Goal: Task Accomplishment & Management: Use online tool/utility

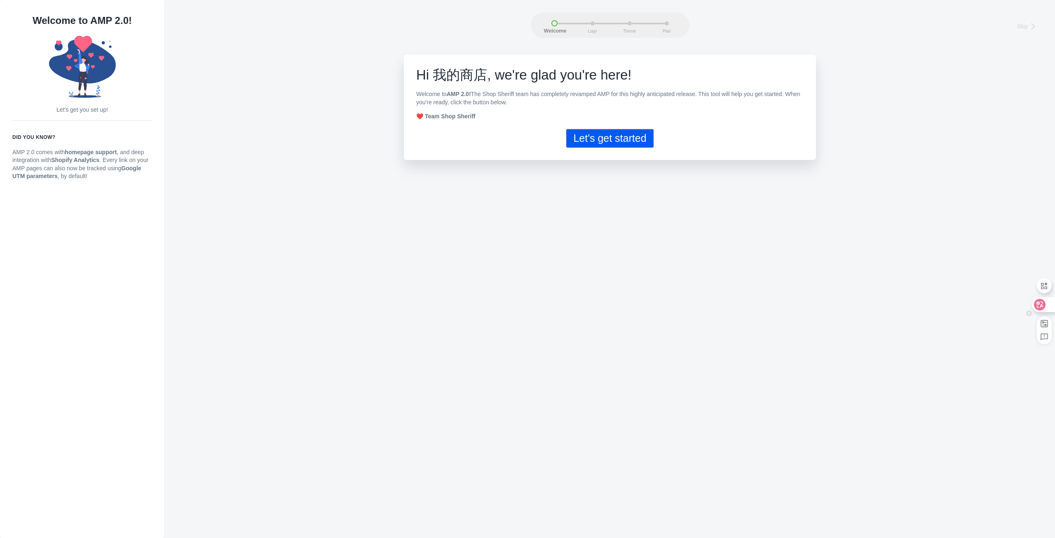
drag, startPoint x: 1046, startPoint y: 308, endPoint x: 979, endPoint y: 294, distance: 68.2
click at [1045, 308] on div at bounding box center [1043, 304] width 22 height 15
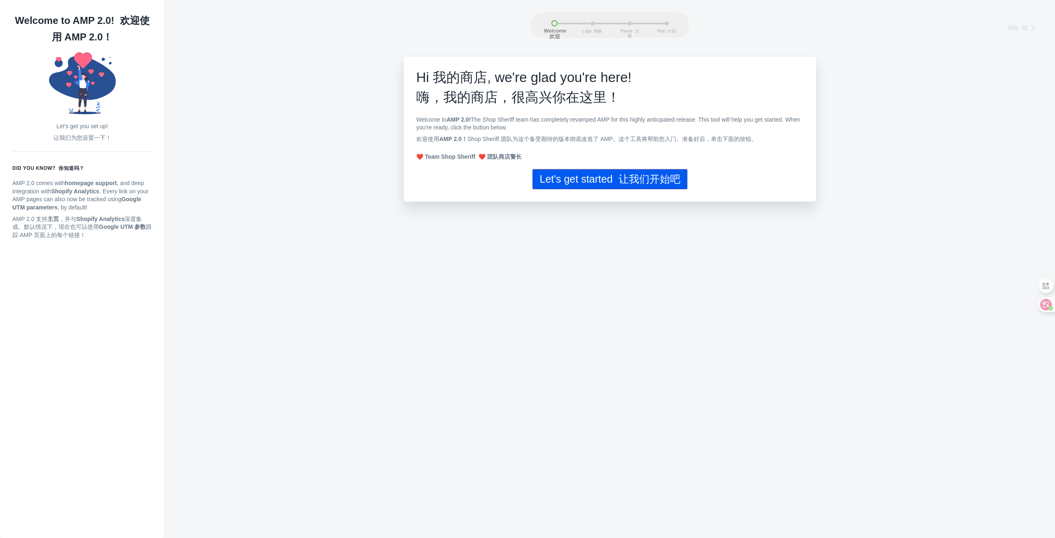
click at [673, 188] on button "Let's get started 让我们开始吧" at bounding box center [610, 179] width 155 height 20
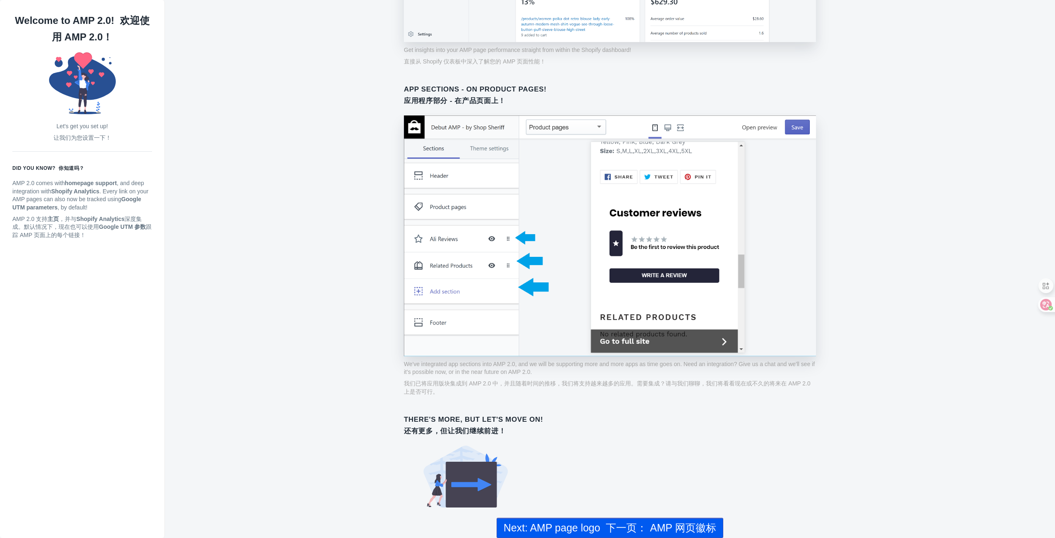
scroll to position [578, 0]
click at [709, 529] on font "下一页： AMP 网页徽标" at bounding box center [661, 528] width 110 height 12
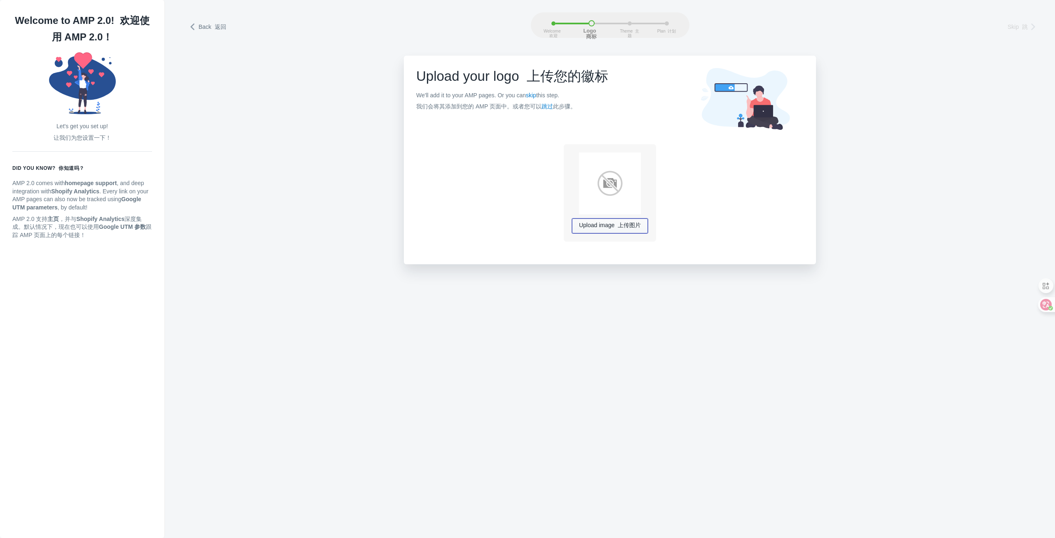
click at [630, 225] on font "上传图片" at bounding box center [629, 225] width 23 height 7
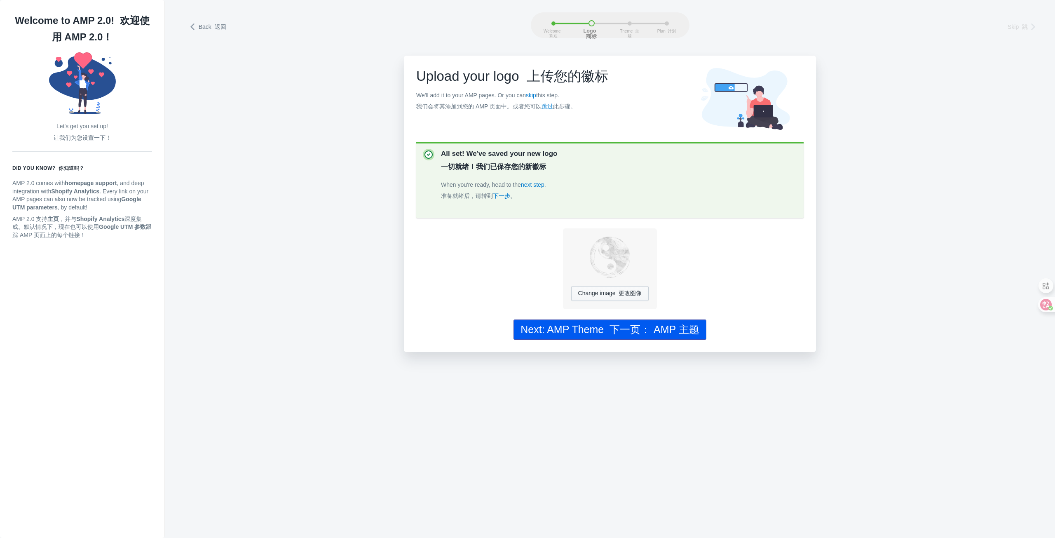
click at [693, 334] on font "下一页： AMP 主题" at bounding box center [655, 330] width 90 height 12
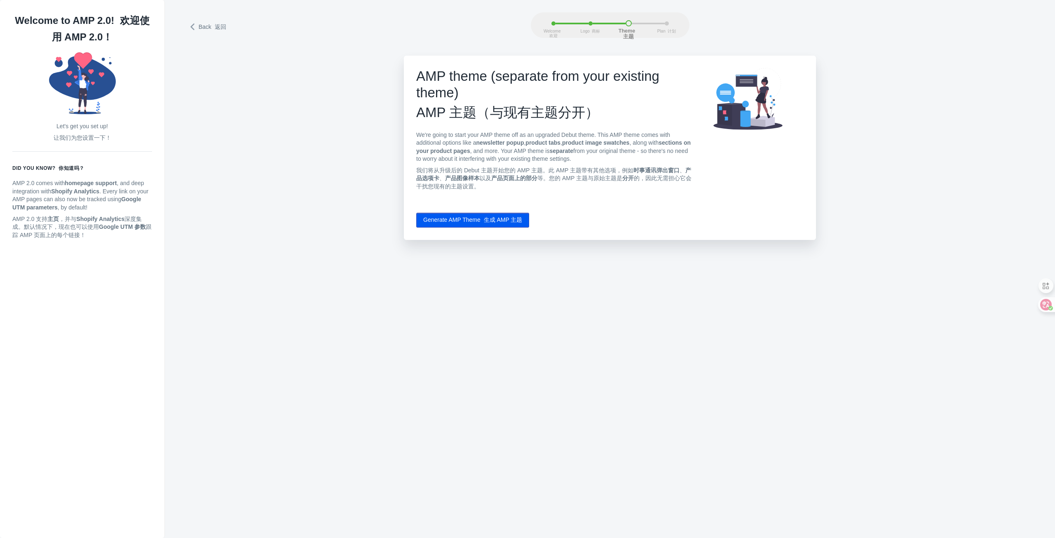
click at [478, 223] on button "Generate AMP Theme 生成 AMP 主题" at bounding box center [472, 220] width 113 height 15
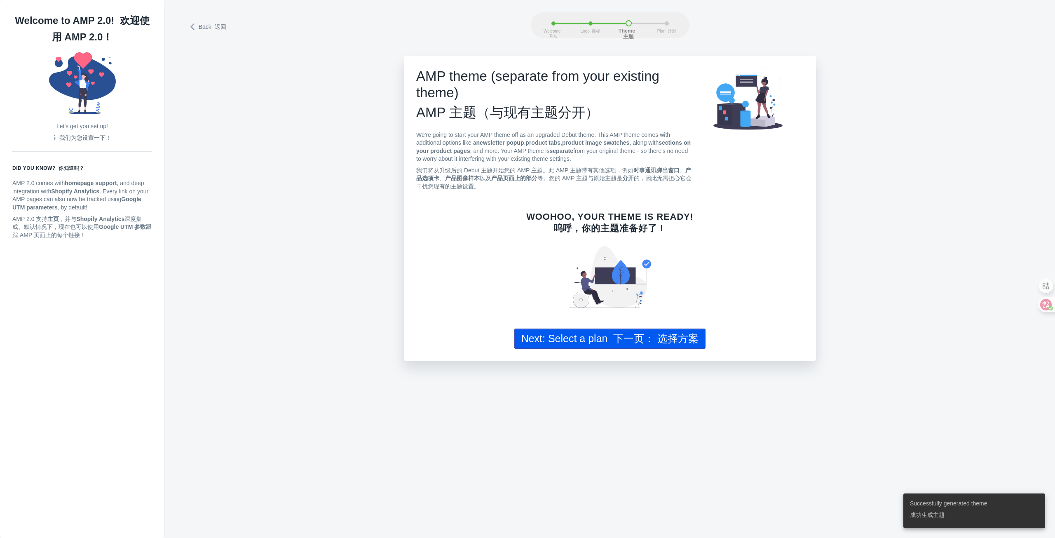
click at [589, 338] on button "Next: Select a plan 下一页： 选择方案" at bounding box center [611, 339] width 192 height 20
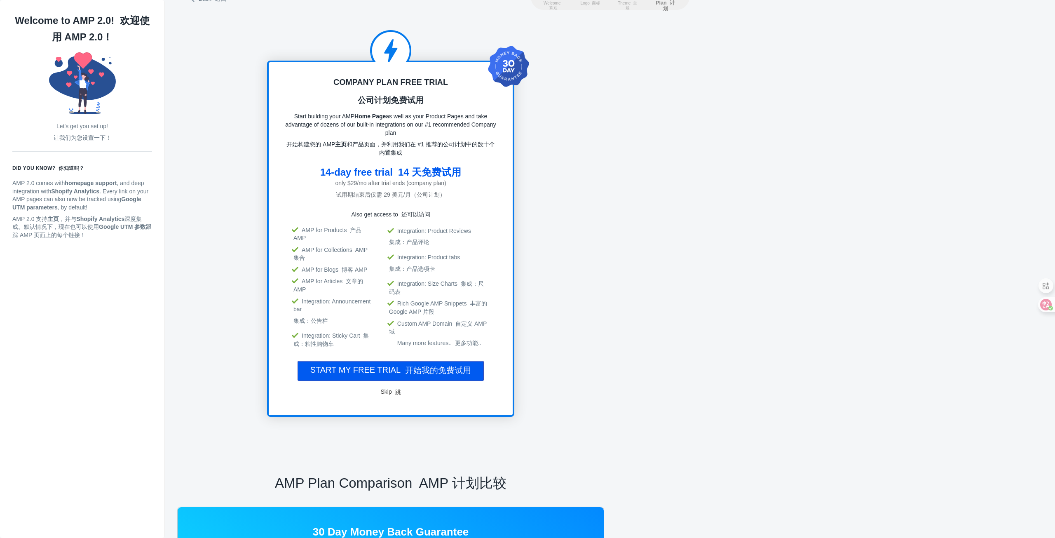
scroll to position [41, 0]
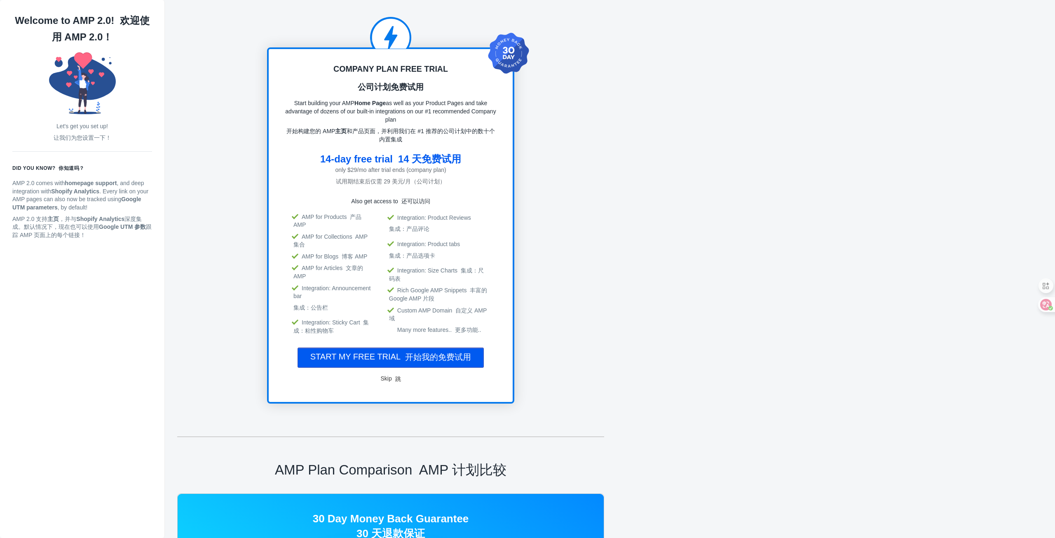
click at [461, 353] on font "开始我的免费试用" at bounding box center [438, 357] width 66 height 9
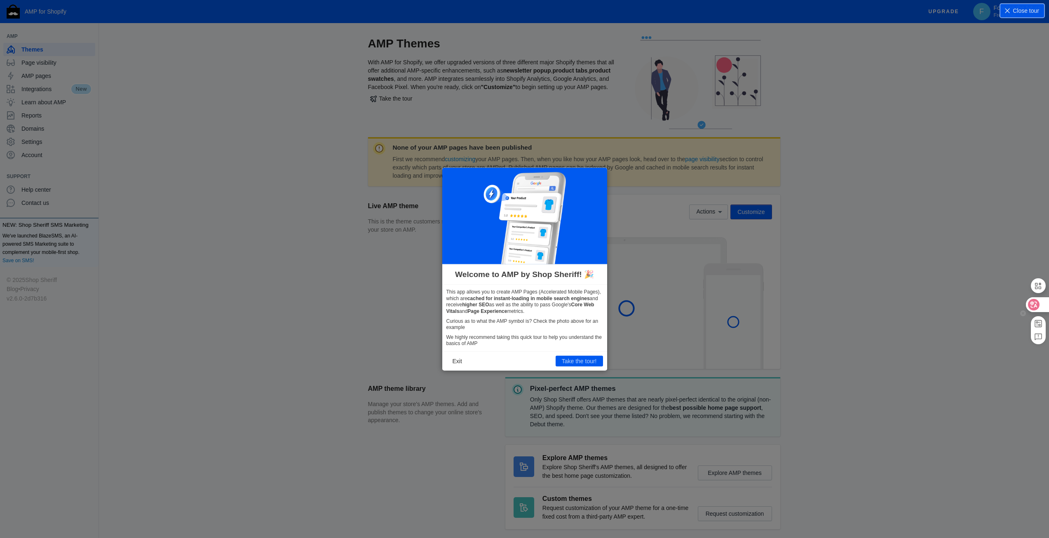
click at [1043, 303] on div at bounding box center [1037, 304] width 22 height 15
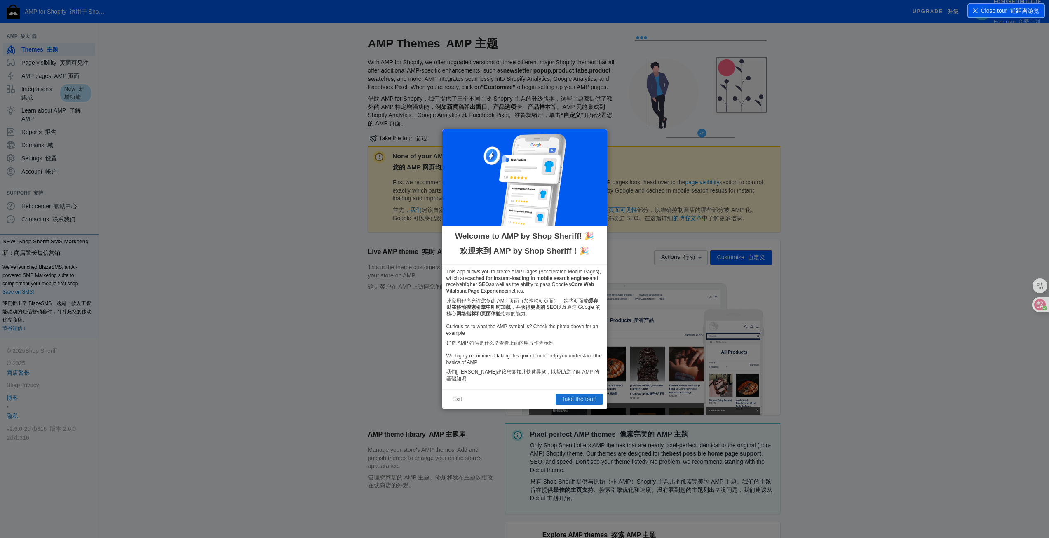
click at [582, 396] on button "Take the tour!" at bounding box center [579, 399] width 47 height 11
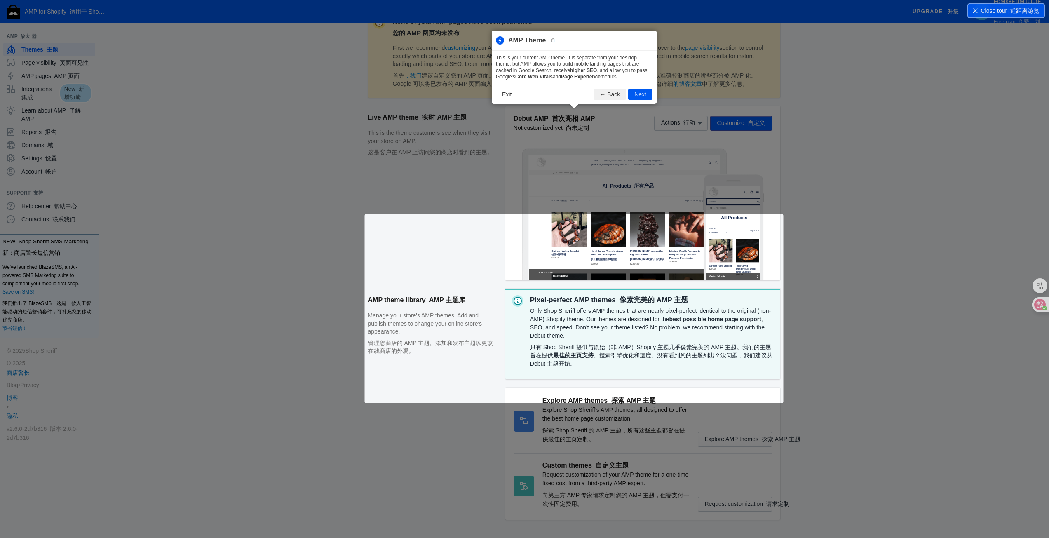
scroll to position [166, 0]
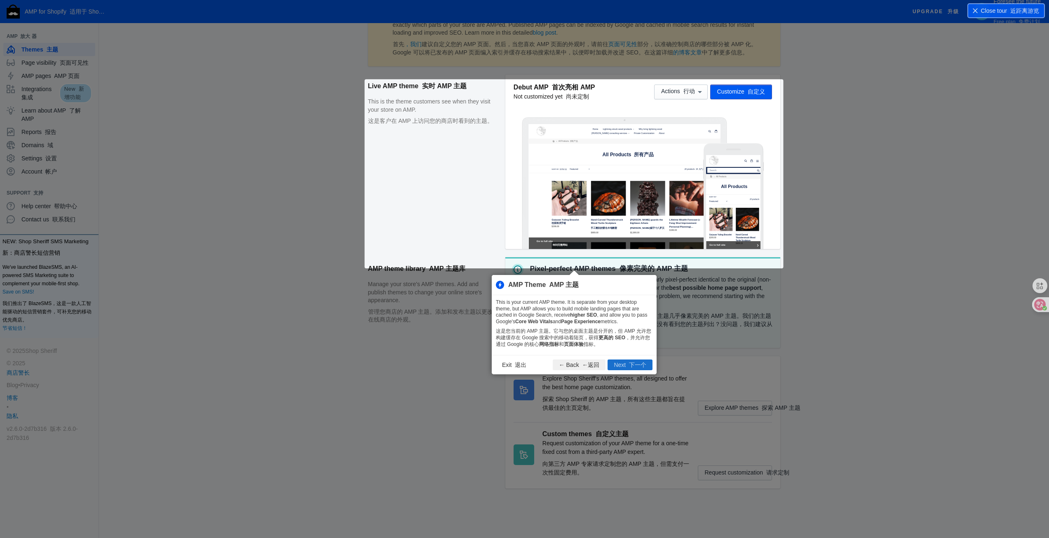
click at [633, 363] on font "下一个" at bounding box center [637, 365] width 17 height 7
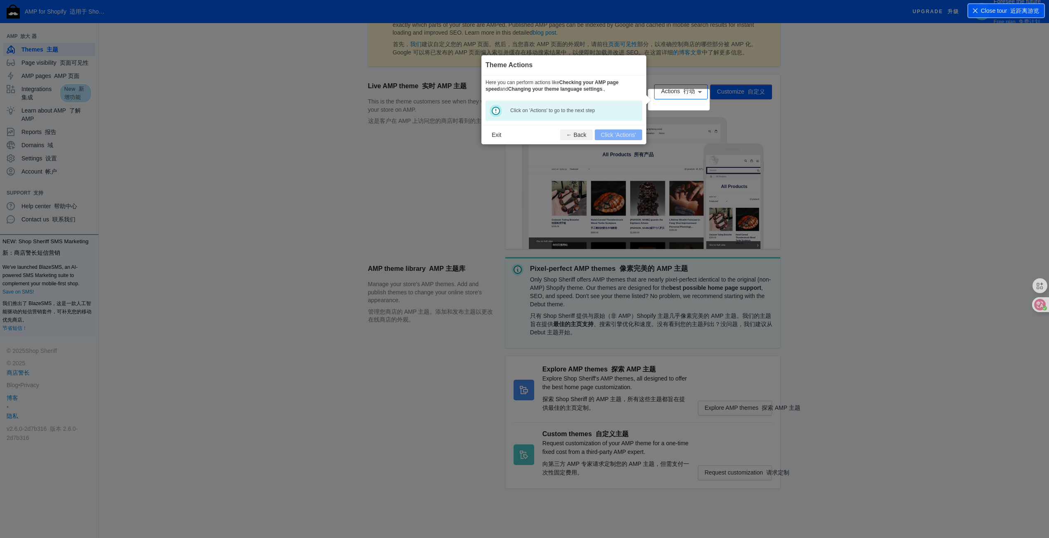
scroll to position [170, 0]
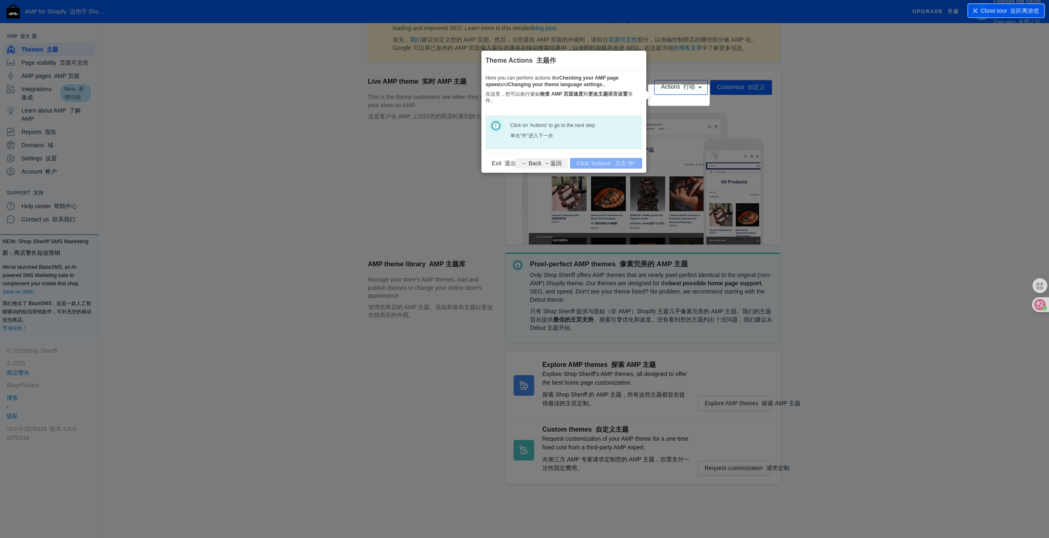
click at [494, 126] on div "Click on 'Actions' to go to the next step 单击“作”进入下一步" at bounding box center [564, 132] width 157 height 34
click at [680, 90] on font at bounding box center [681, 87] width 3 height 7
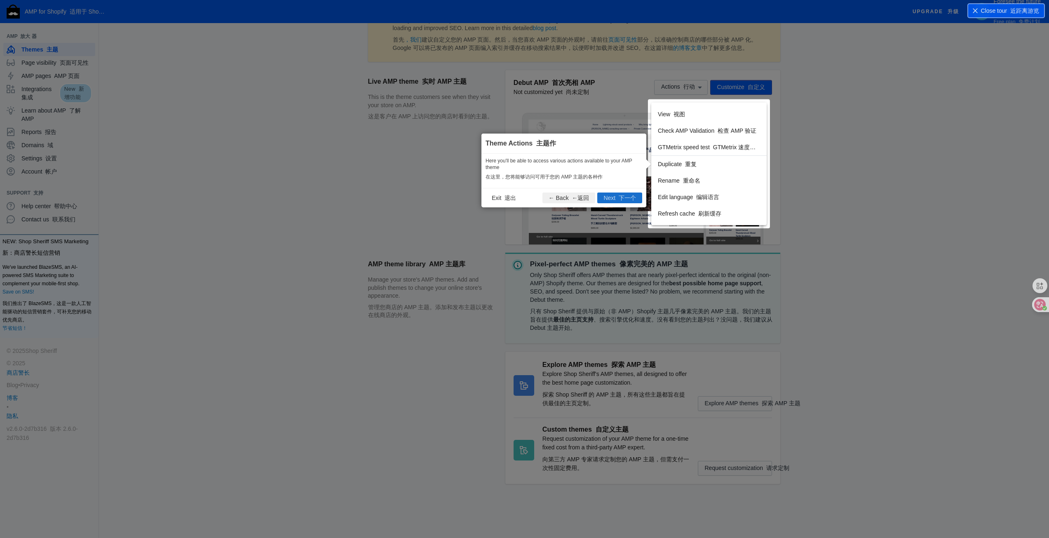
click at [627, 196] on font "下一个" at bounding box center [627, 198] width 17 height 7
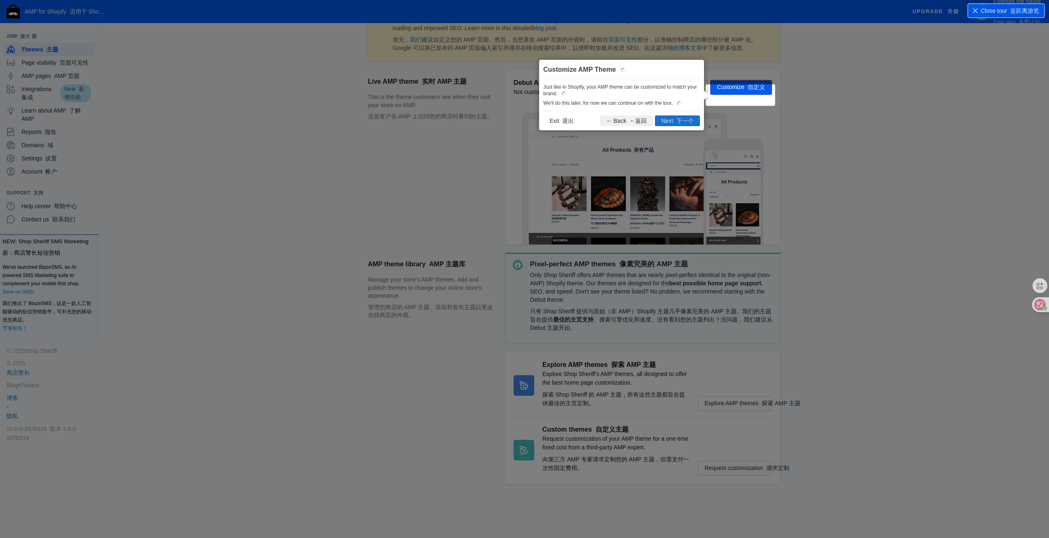
click at [695, 125] on button "Next 下一个" at bounding box center [677, 120] width 45 height 11
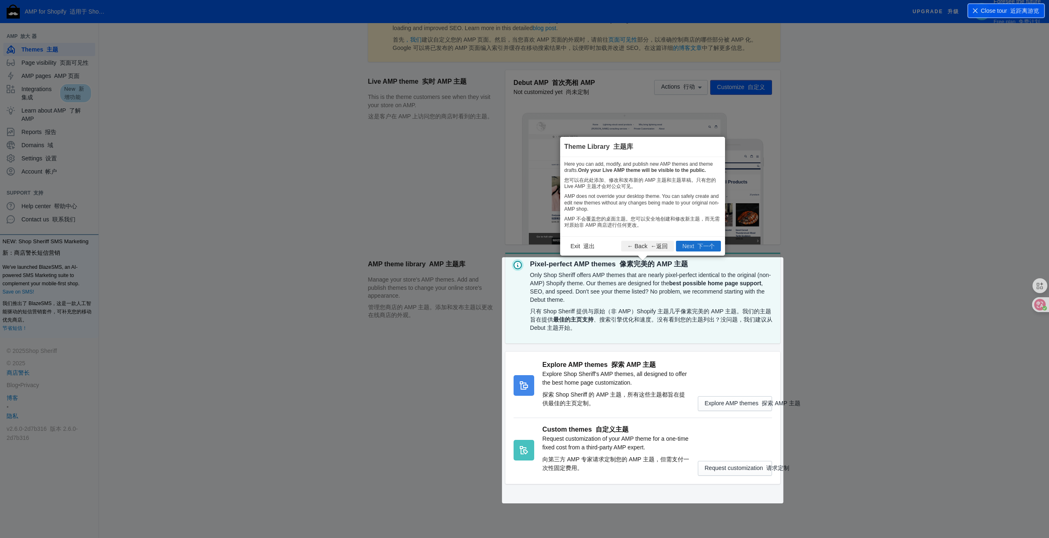
click at [702, 250] on button "Next 下一个" at bounding box center [698, 246] width 45 height 11
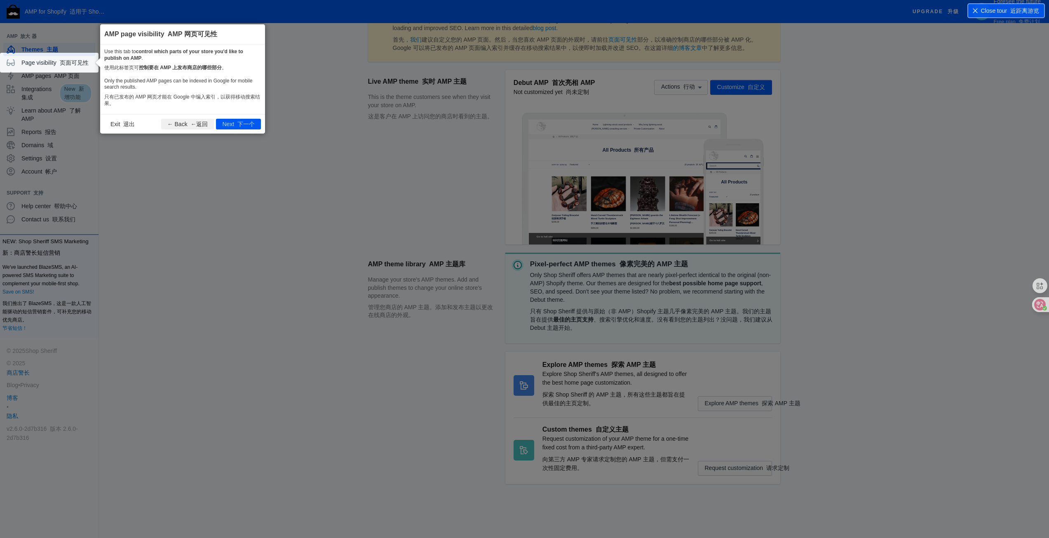
click at [245, 94] on font "只有已发布的 AMP 网页才能在 Google 中编入索引，以获得移动搜索结果。" at bounding box center [182, 100] width 156 height 12
click at [246, 125] on font "下一个" at bounding box center [245, 124] width 17 height 7
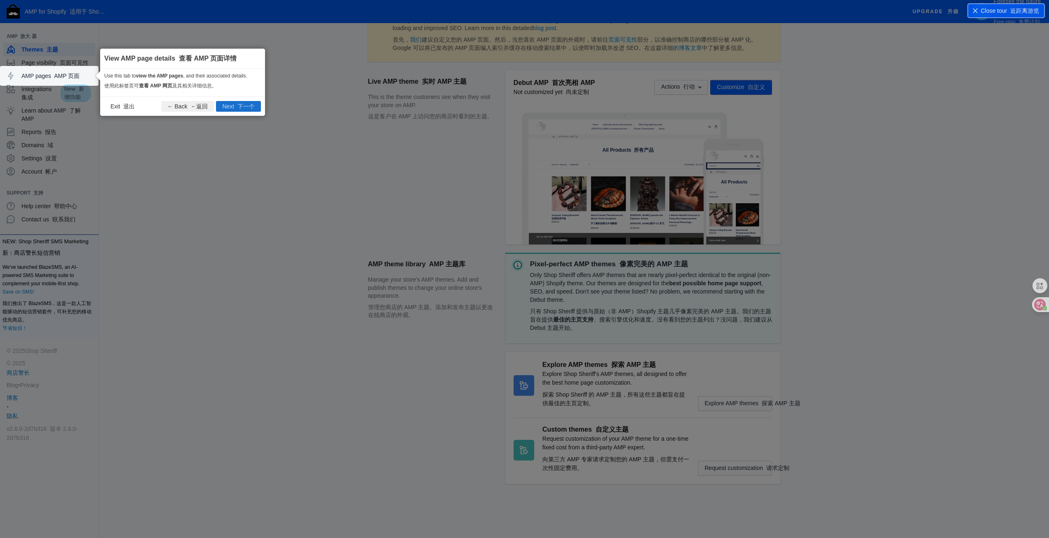
click at [242, 107] on font "下一个" at bounding box center [245, 106] width 17 height 7
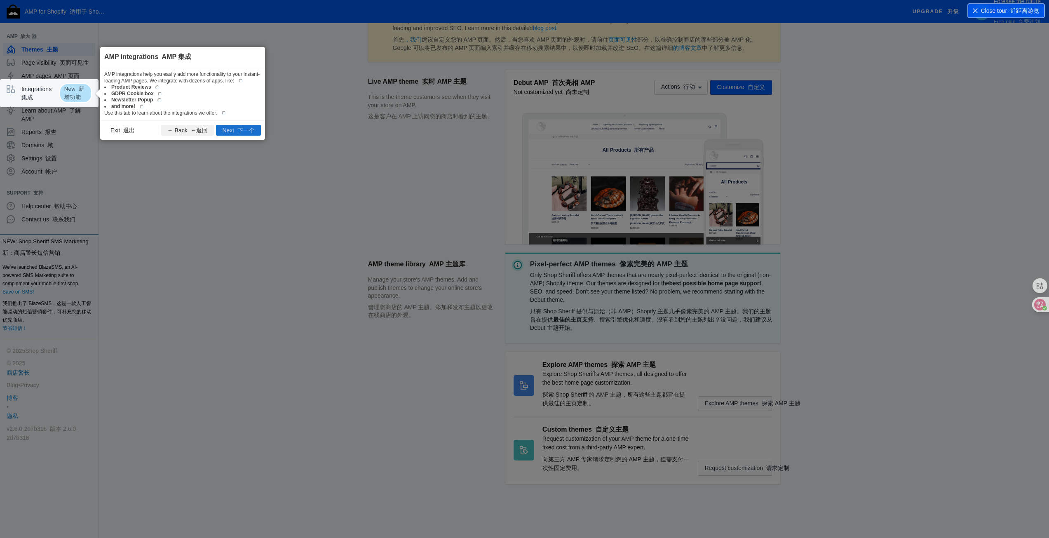
click at [242, 134] on font "下一个" at bounding box center [245, 130] width 17 height 7
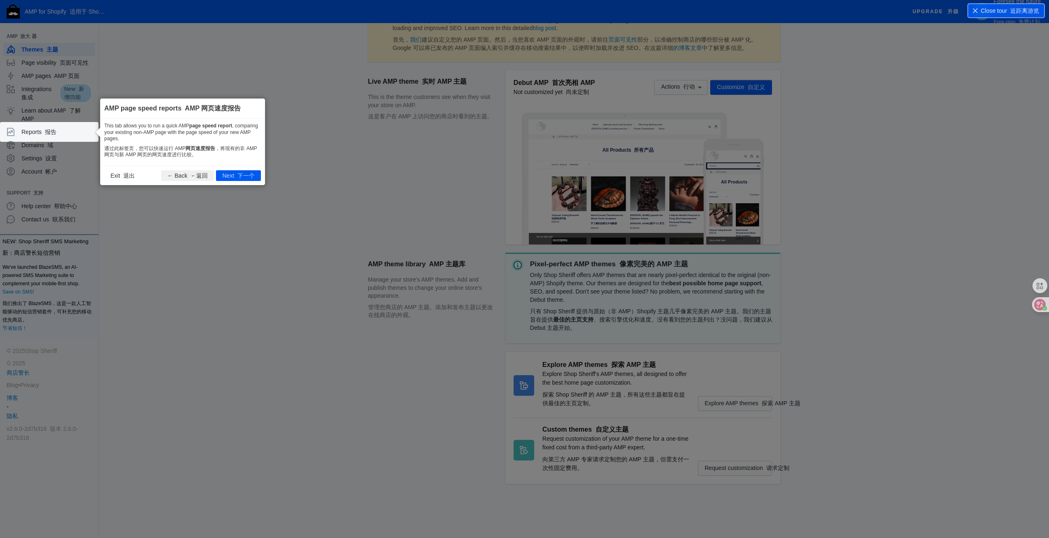
click at [246, 154] on font "通过此标签页，您可以快速运行 AMP 网页速度报告 ，将现有的非 AMP 网页与新 AMP 网页的网页速度进行比较。" at bounding box center [182, 152] width 157 height 13
click at [247, 172] on font "下一个" at bounding box center [245, 175] width 17 height 7
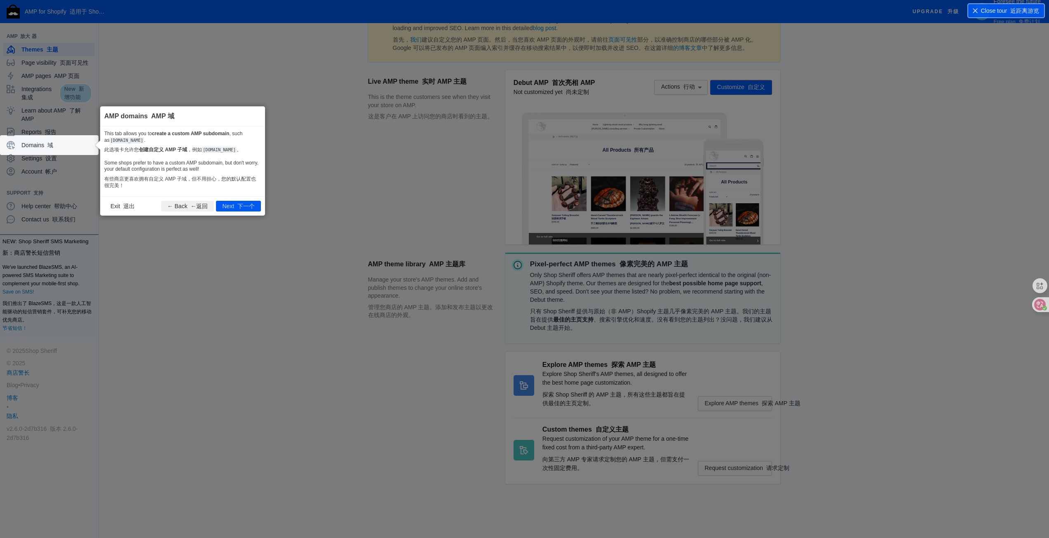
drag, startPoint x: 259, startPoint y: 176, endPoint x: 254, endPoint y: 179, distance: 6.1
click at [258, 176] on p "Some shops prefer to have a custom AMP subdomain, but don't worry, your default…" at bounding box center [182, 176] width 157 height 32
click at [236, 211] on button "Next 下一个" at bounding box center [238, 206] width 45 height 11
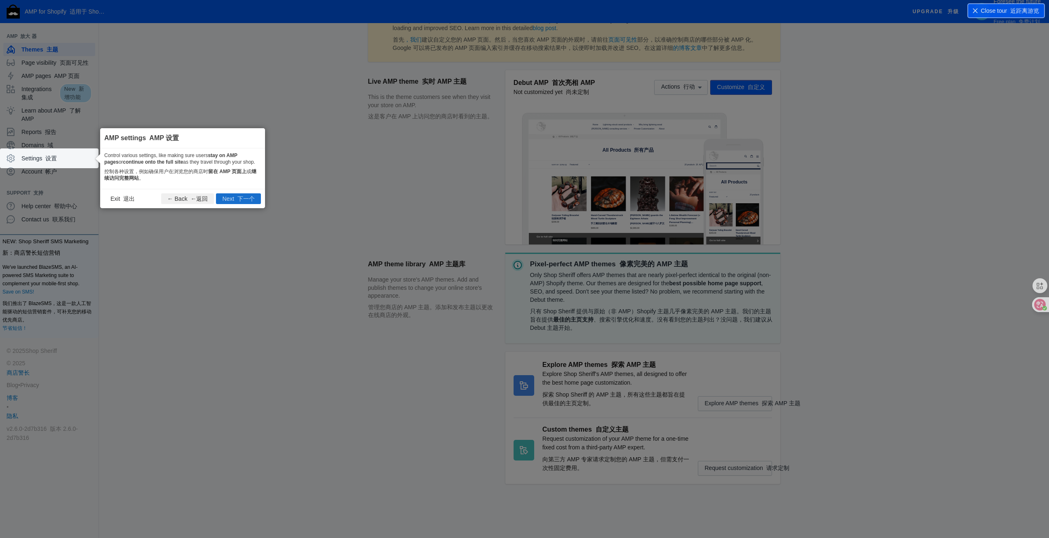
click at [242, 197] on font "下一个" at bounding box center [245, 198] width 17 height 7
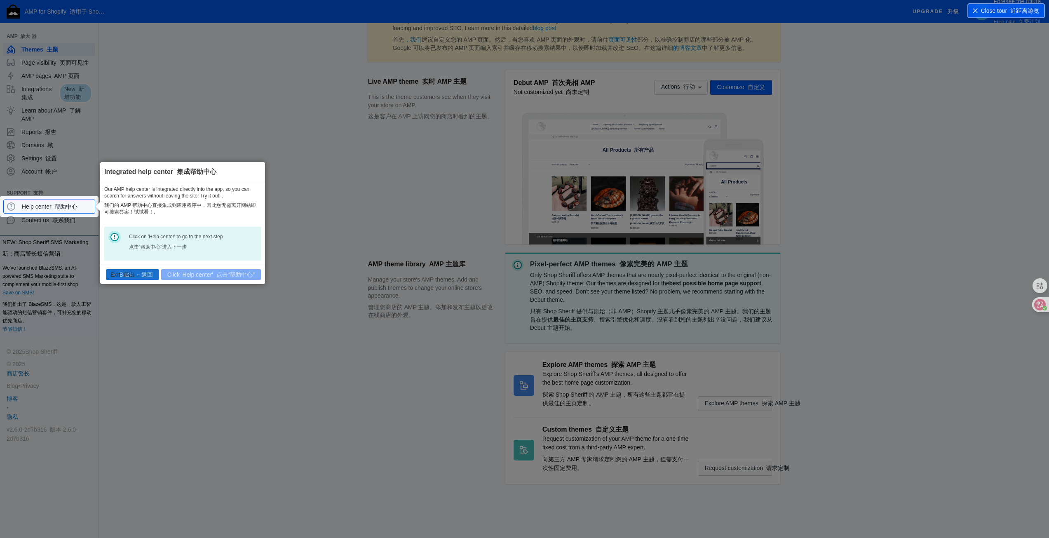
click at [141, 276] on font "←返回" at bounding box center [144, 274] width 17 height 7
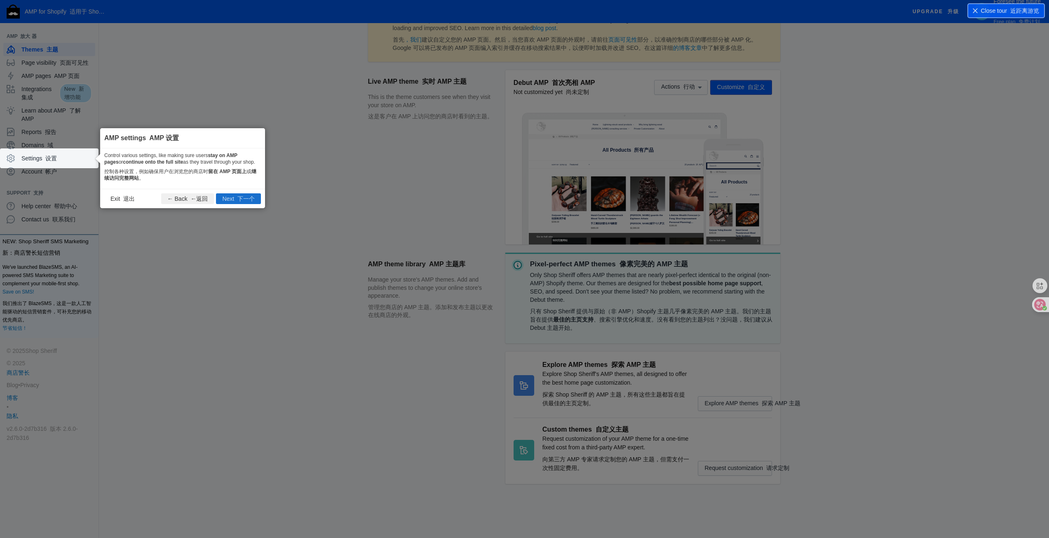
click at [240, 196] on font "下一个" at bounding box center [245, 198] width 17 height 7
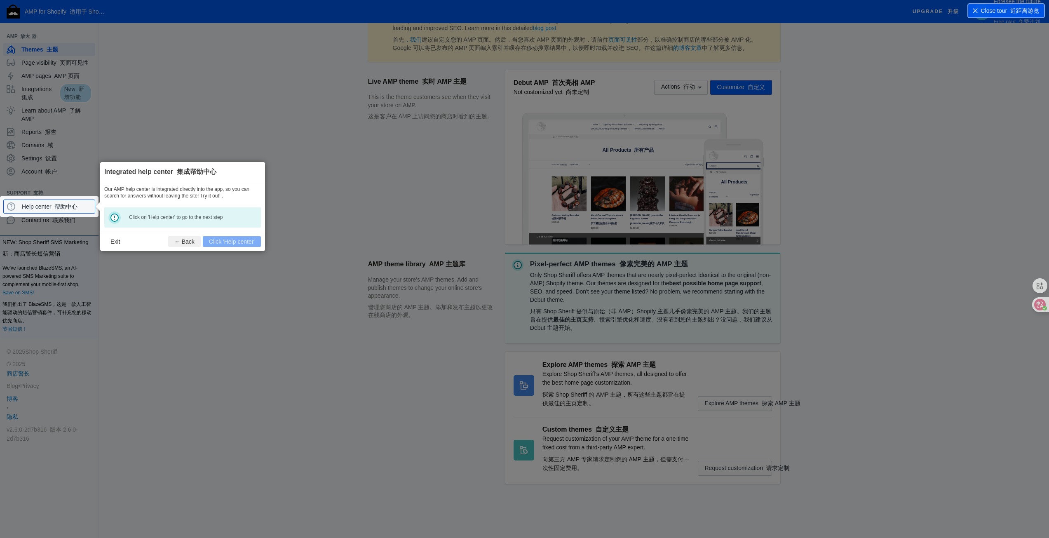
click at [213, 195] on div "Our AMP help center is integrated directly into the app, so you can search for …" at bounding box center [182, 206] width 165 height 49
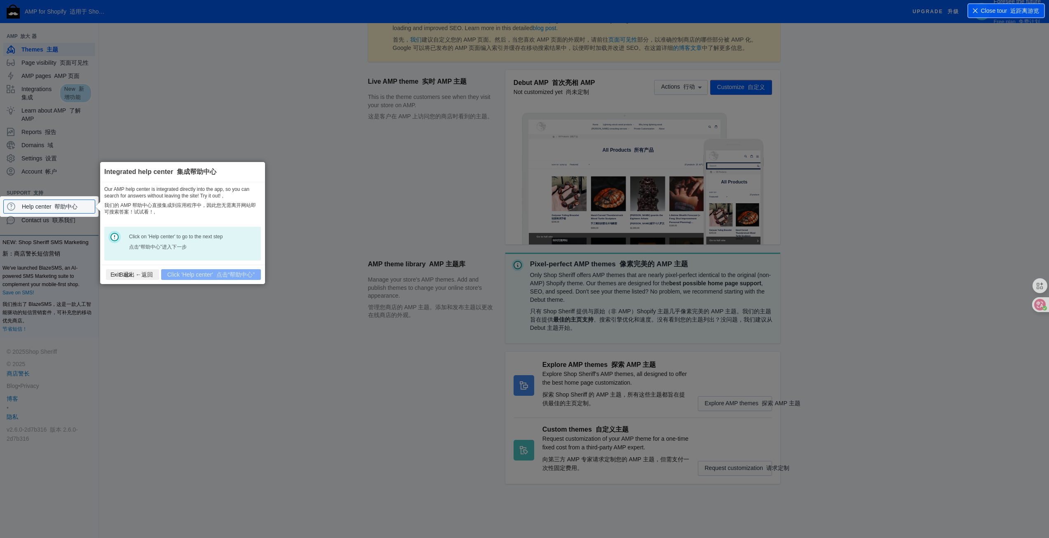
click at [222, 277] on footer "Exit 退出 ← Back ←返回 Click 'Help center' 点击“帮助中心”" at bounding box center [182, 274] width 165 height 19
click at [208, 243] on dd "Click on 'Help center' to go to the next step 点击“帮助中心”进入下一步" at bounding box center [187, 243] width 117 height 21
click at [128, 241] on div "Click on 'Help center' to go to the next step 点击“帮助中心”进入下一步" at bounding box center [182, 244] width 157 height 34
click at [133, 218] on div "Our AMP help center is integrated directly into the app, so you can search for …" at bounding box center [182, 223] width 165 height 82
click at [183, 212] on font "我们的 AMP 帮助中心直接集成到应用程序中，因此您无需离开网站即可搜索答案！试试看！," at bounding box center [182, 208] width 157 height 13
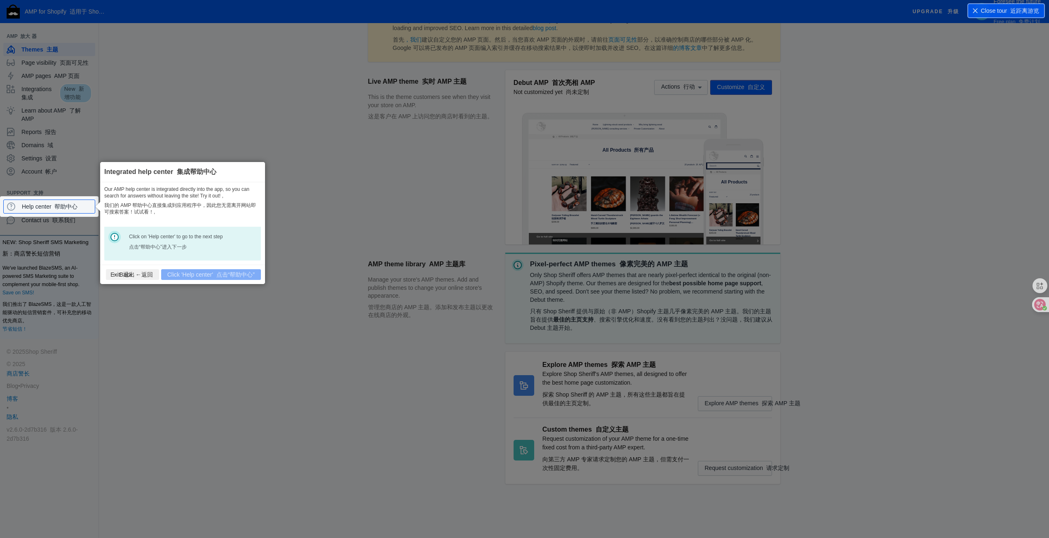
click at [278, 207] on icon at bounding box center [527, 269] width 1055 height 538
click at [55, 206] on font at bounding box center [53, 206] width 3 height 7
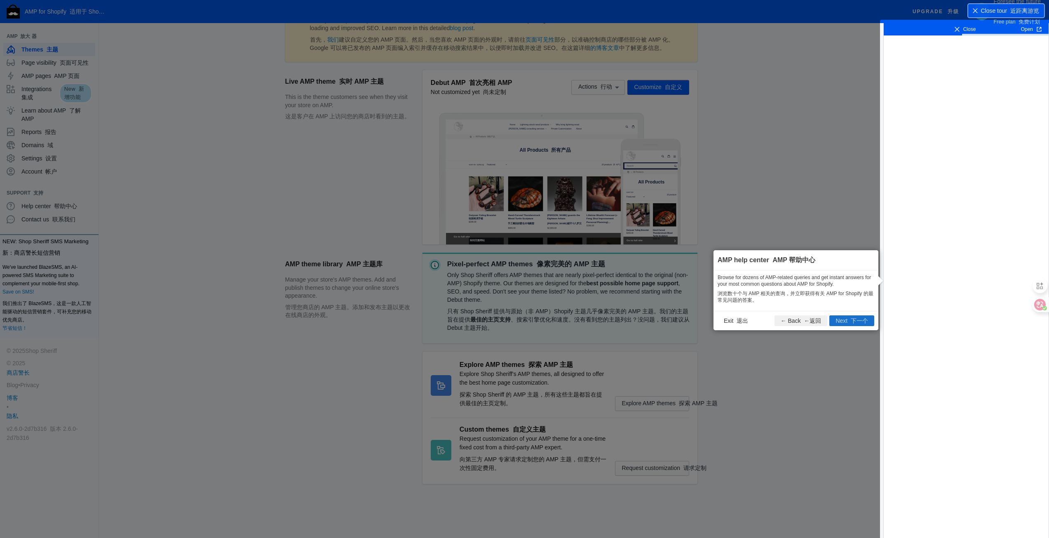
click at [848, 322] on font at bounding box center [849, 320] width 3 height 7
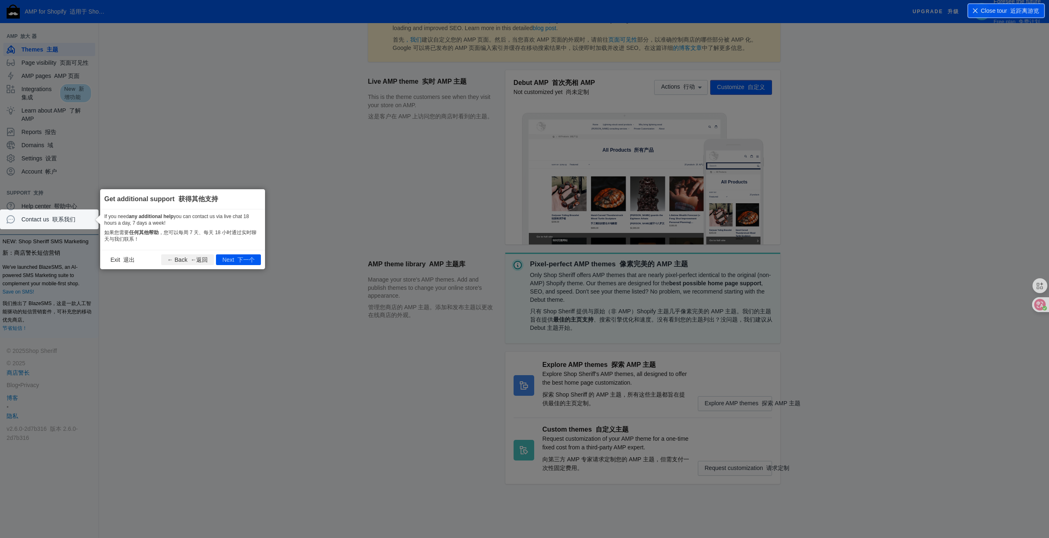
click at [246, 247] on div "If you need any additional help you can contact us via live chat 18 hours a day…" at bounding box center [182, 229] width 165 height 40
click at [243, 270] on icon at bounding box center [527, 269] width 1055 height 538
click at [243, 266] on footer "Exit 退出 ← Back ←返回 Next 下一个" at bounding box center [182, 259] width 165 height 19
click at [243, 263] on font "下一个" at bounding box center [245, 259] width 17 height 7
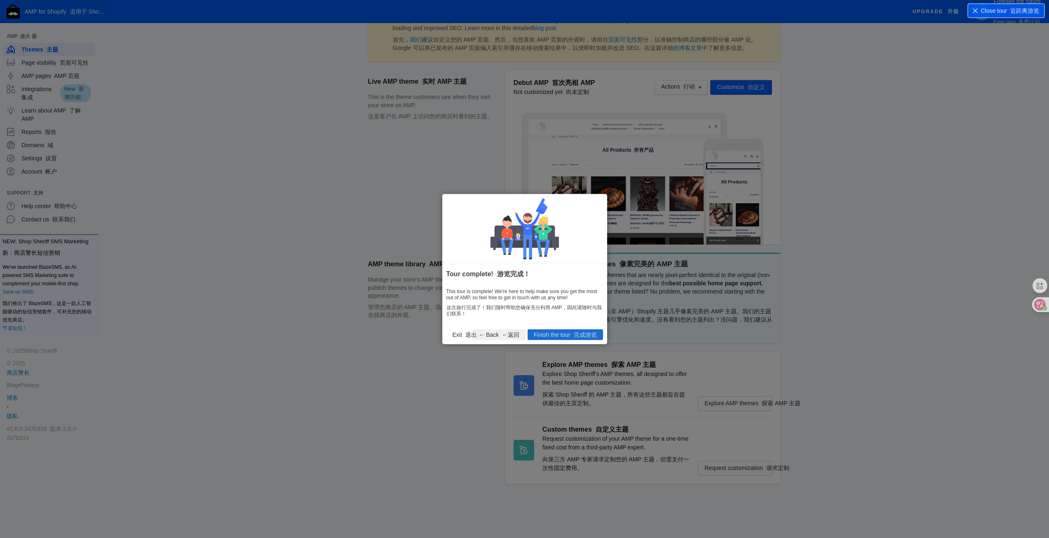
click at [590, 337] on font "完成游览" at bounding box center [585, 334] width 23 height 7
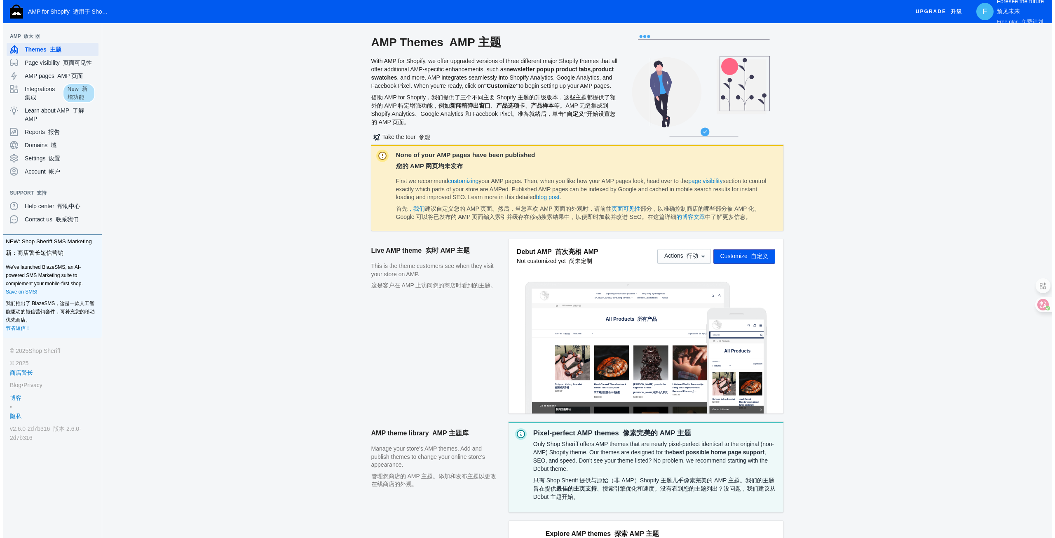
scroll to position [0, 0]
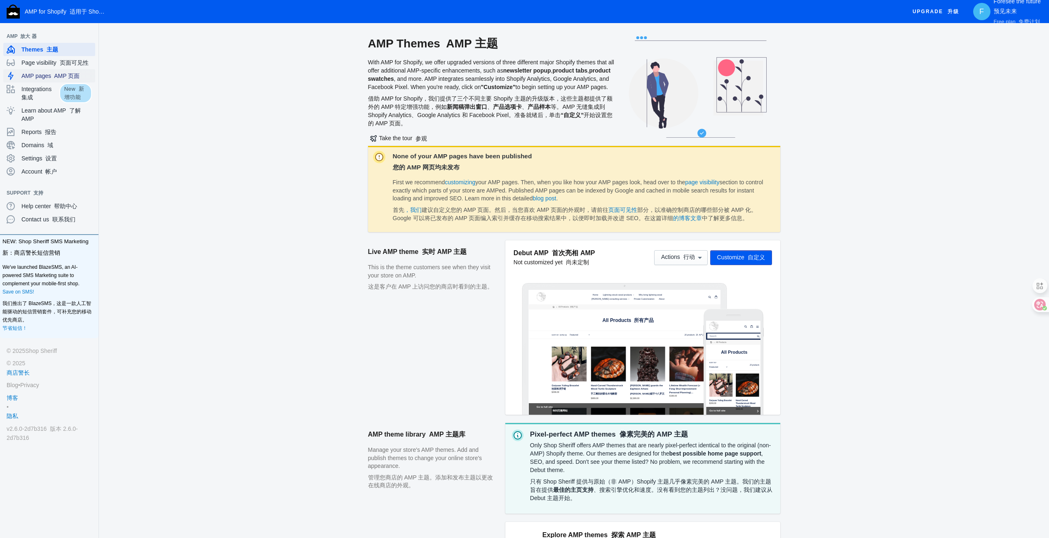
click at [47, 77] on span "AMP pages AMP 页面" at bounding box center [56, 76] width 70 height 8
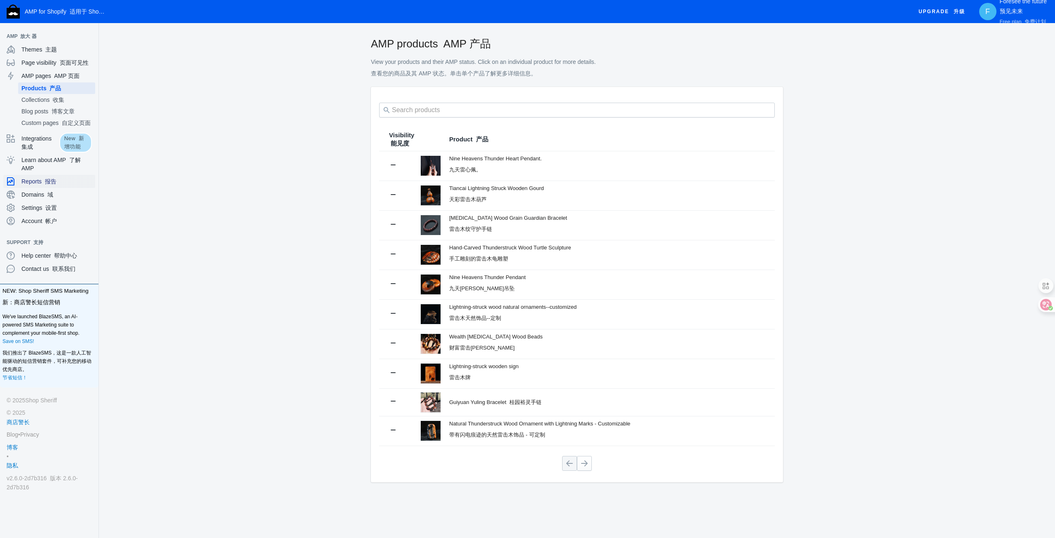
drag, startPoint x: 38, startPoint y: 182, endPoint x: 42, endPoint y: 179, distance: 5.6
click at [38, 182] on span "Reports 报告" at bounding box center [56, 181] width 70 height 8
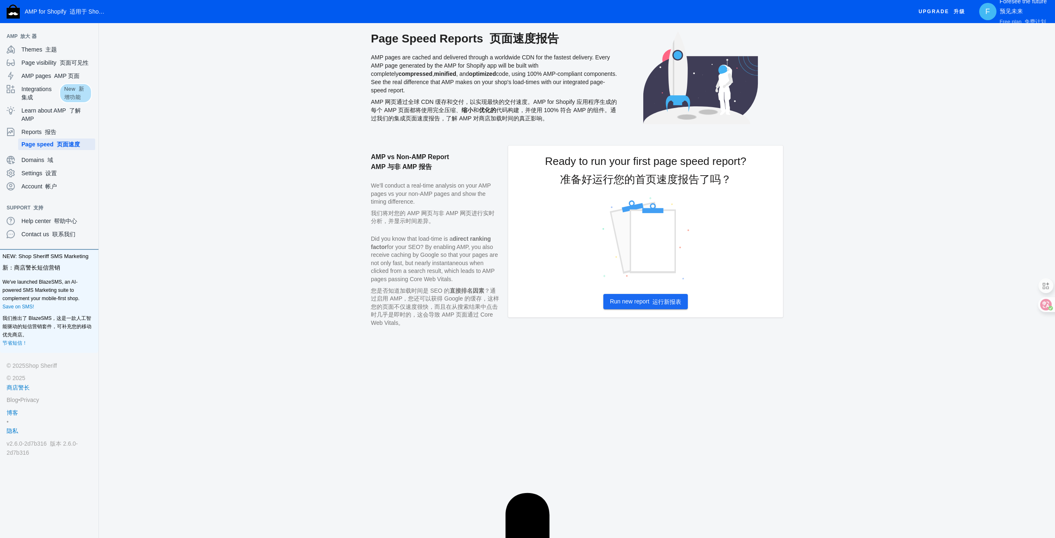
click at [647, 307] on button "Run new report 运行新报表" at bounding box center [646, 301] width 85 height 15
